Goal: Transaction & Acquisition: Purchase product/service

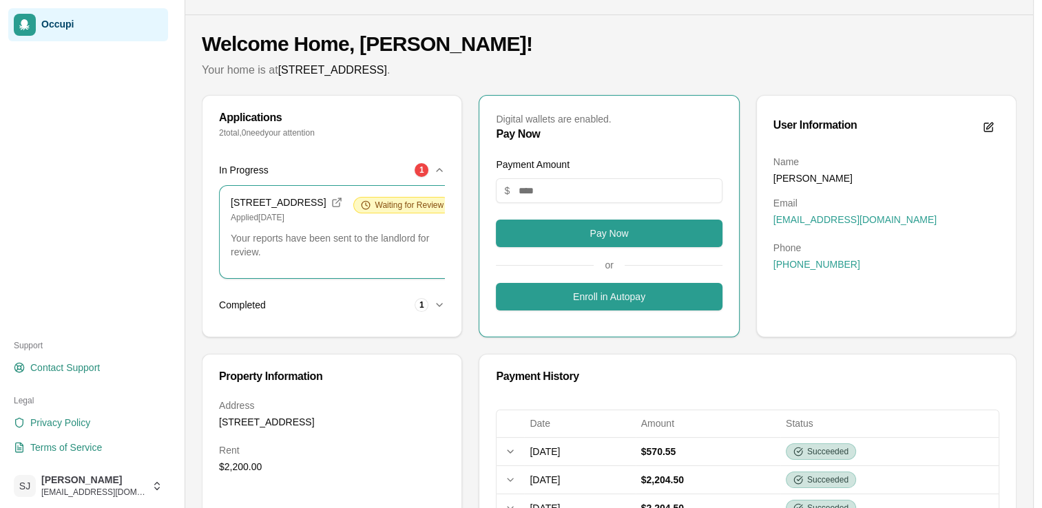
scroll to position [14, 0]
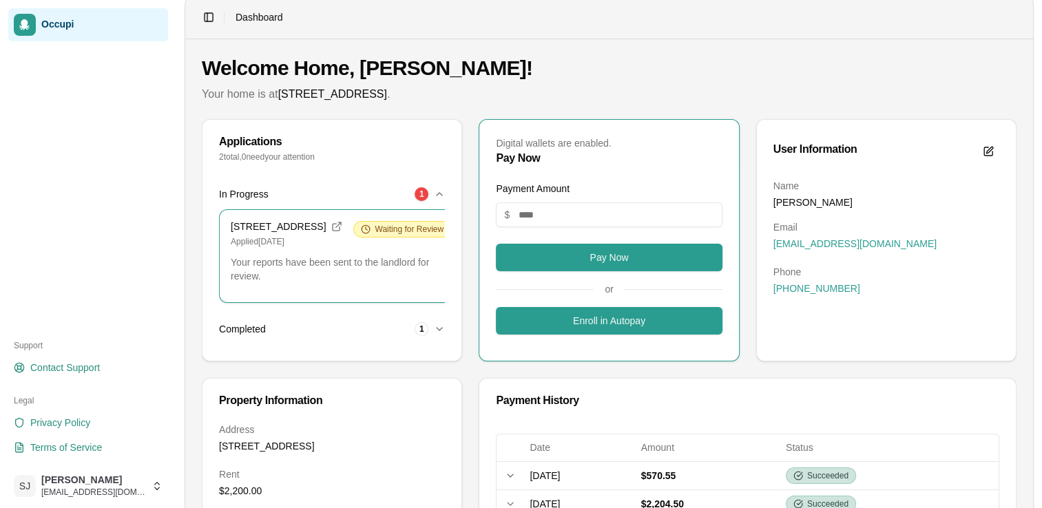
click at [47, 32] on link "Occupi" at bounding box center [88, 24] width 160 height 33
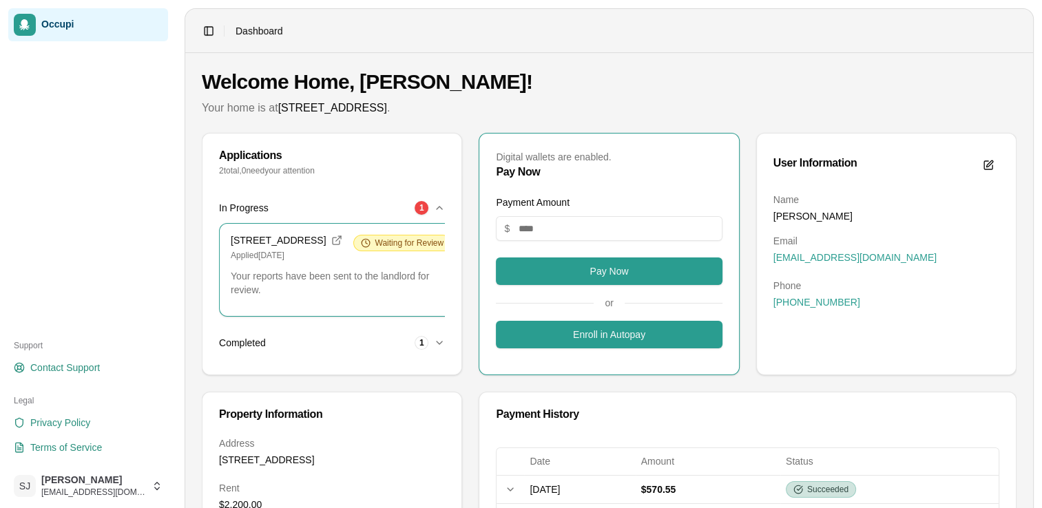
click at [437, 206] on icon "button" at bounding box center [439, 208] width 11 height 11
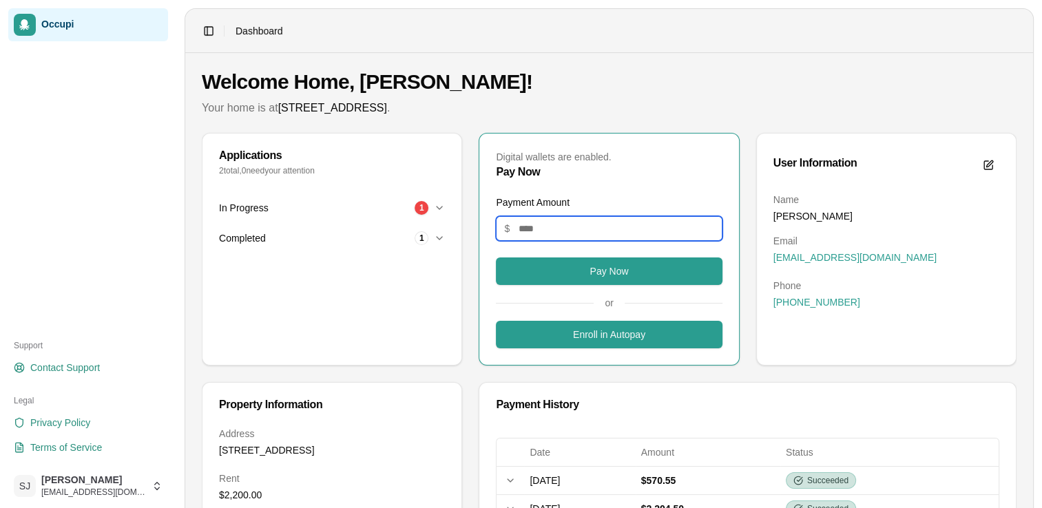
click at [614, 227] on input "Payment Amount" at bounding box center [609, 228] width 226 height 25
drag, startPoint x: 614, startPoint y: 227, endPoint x: 618, endPoint y: 252, distance: 25.0
type input "**"
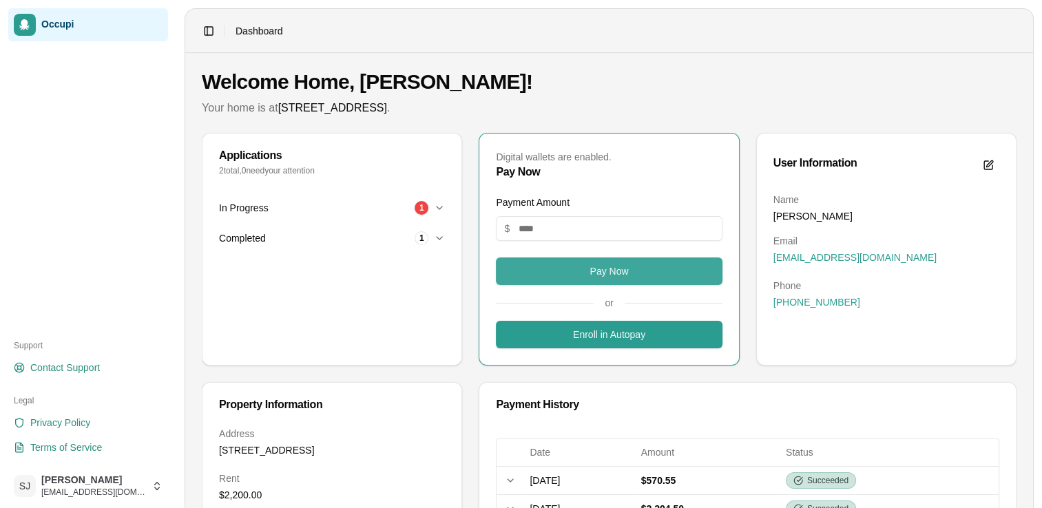
click at [619, 269] on button "Pay Now" at bounding box center [609, 272] width 226 height 28
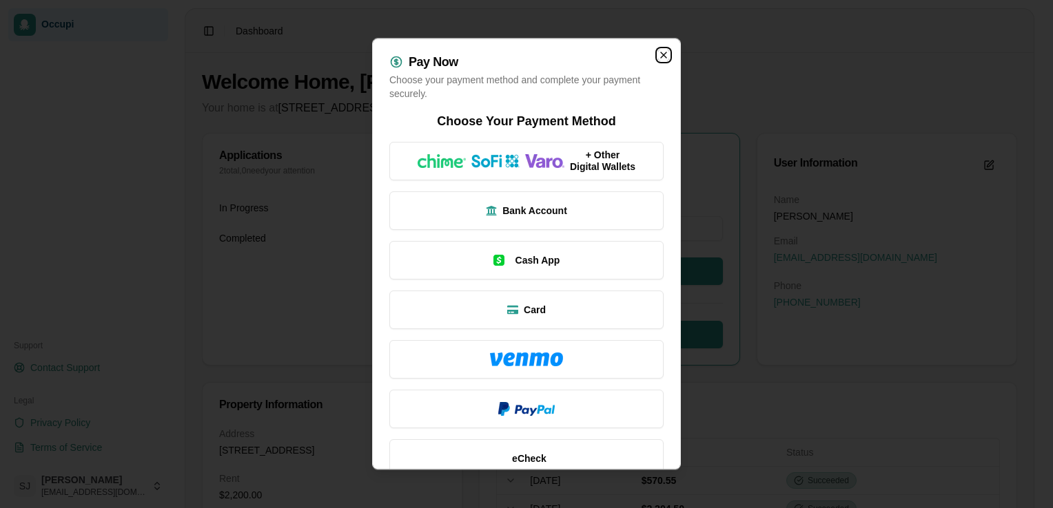
click at [643, 56] on icon "button" at bounding box center [663, 55] width 11 height 11
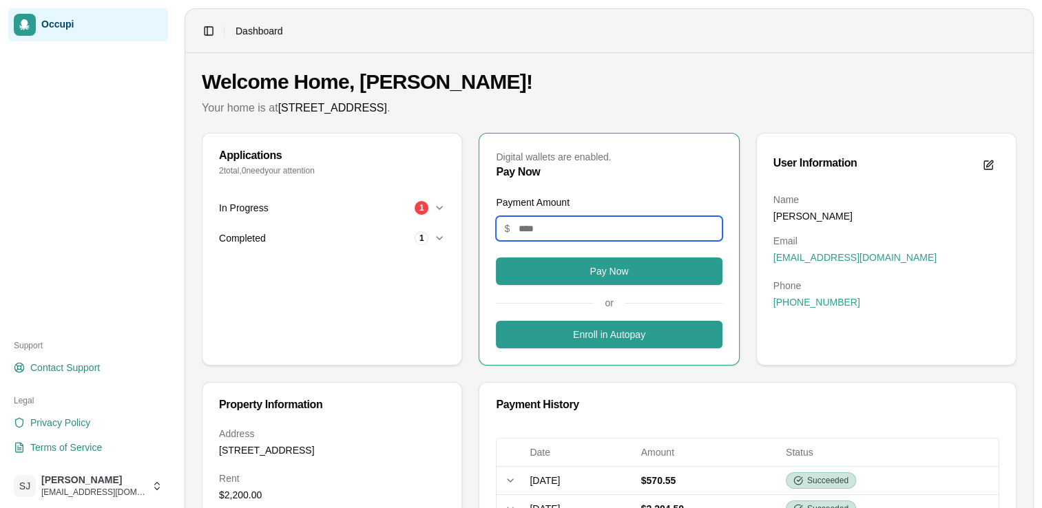
click at [584, 222] on input "Payment Amount" at bounding box center [609, 228] width 226 height 25
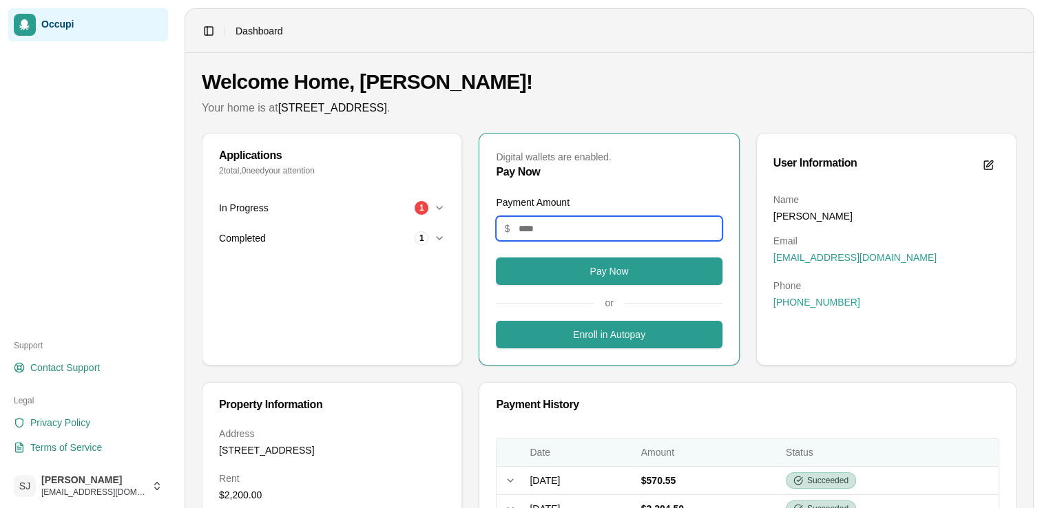
drag, startPoint x: 584, startPoint y: 222, endPoint x: 568, endPoint y: 452, distance: 230.6
